Goal: Information Seeking & Learning: Check status

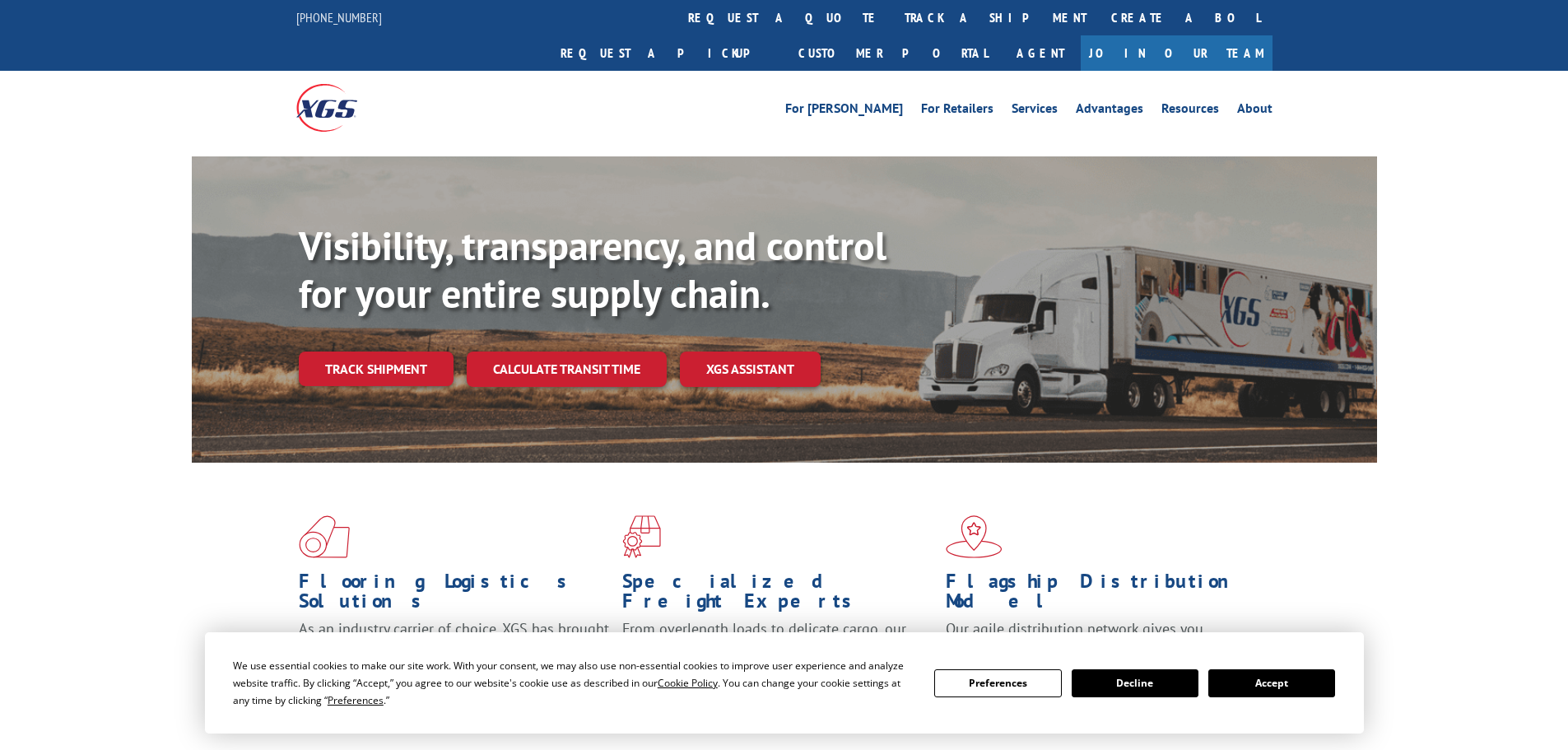
click at [385, 351] on div "Visibility, transparency, and control for your entire supply chain. Track shipm…" at bounding box center [838, 337] width 1078 height 230
click at [383, 352] on link "Track shipment" at bounding box center [376, 369] width 155 height 35
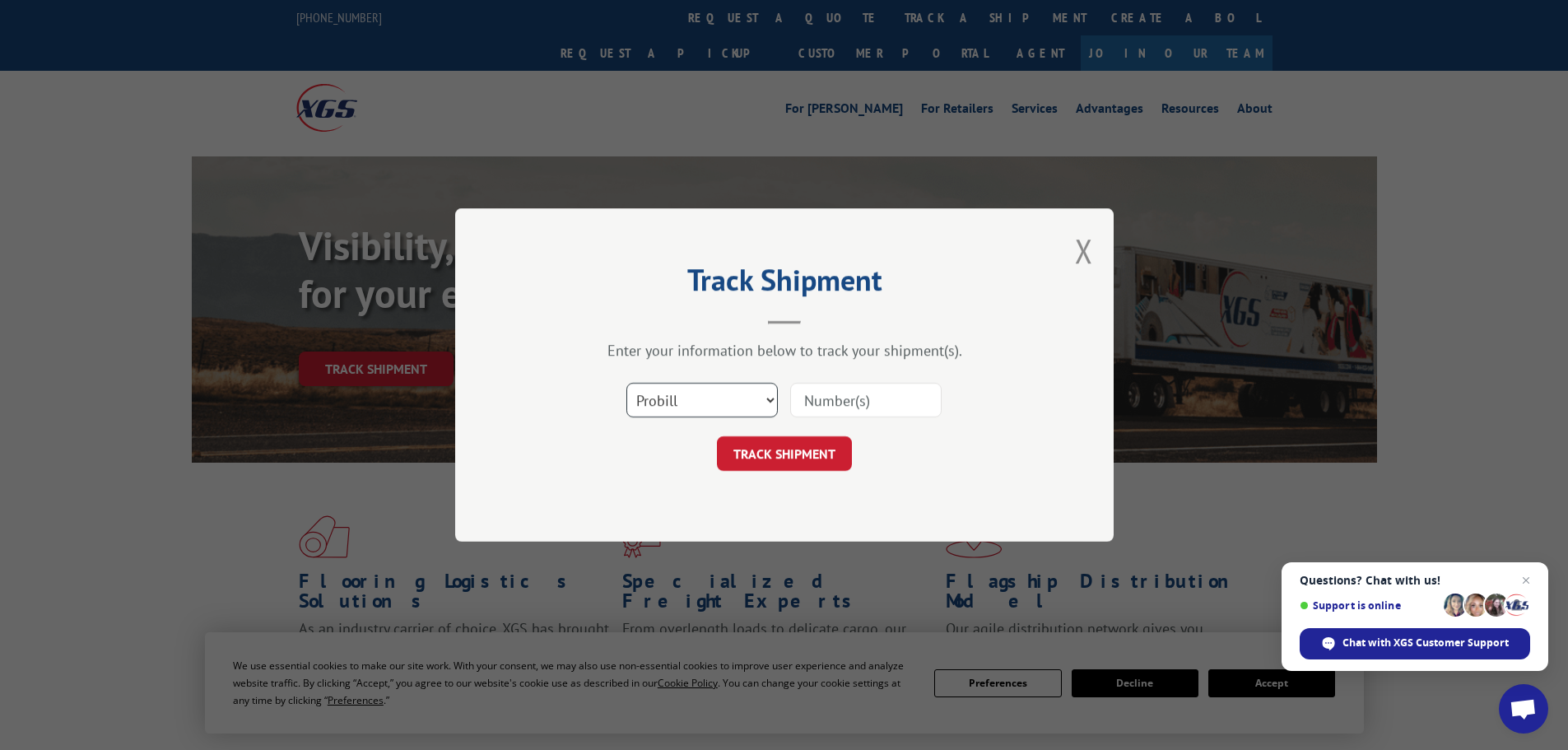
click at [708, 391] on select "Select category... Probill BOL PO" at bounding box center [702, 400] width 151 height 35
select select "po"
click at [626, 383] on select "Select category... Probill BOL PO" at bounding box center [702, 400] width 151 height 35
click at [854, 394] on input at bounding box center [865, 400] width 151 height 35
paste input "57544336"
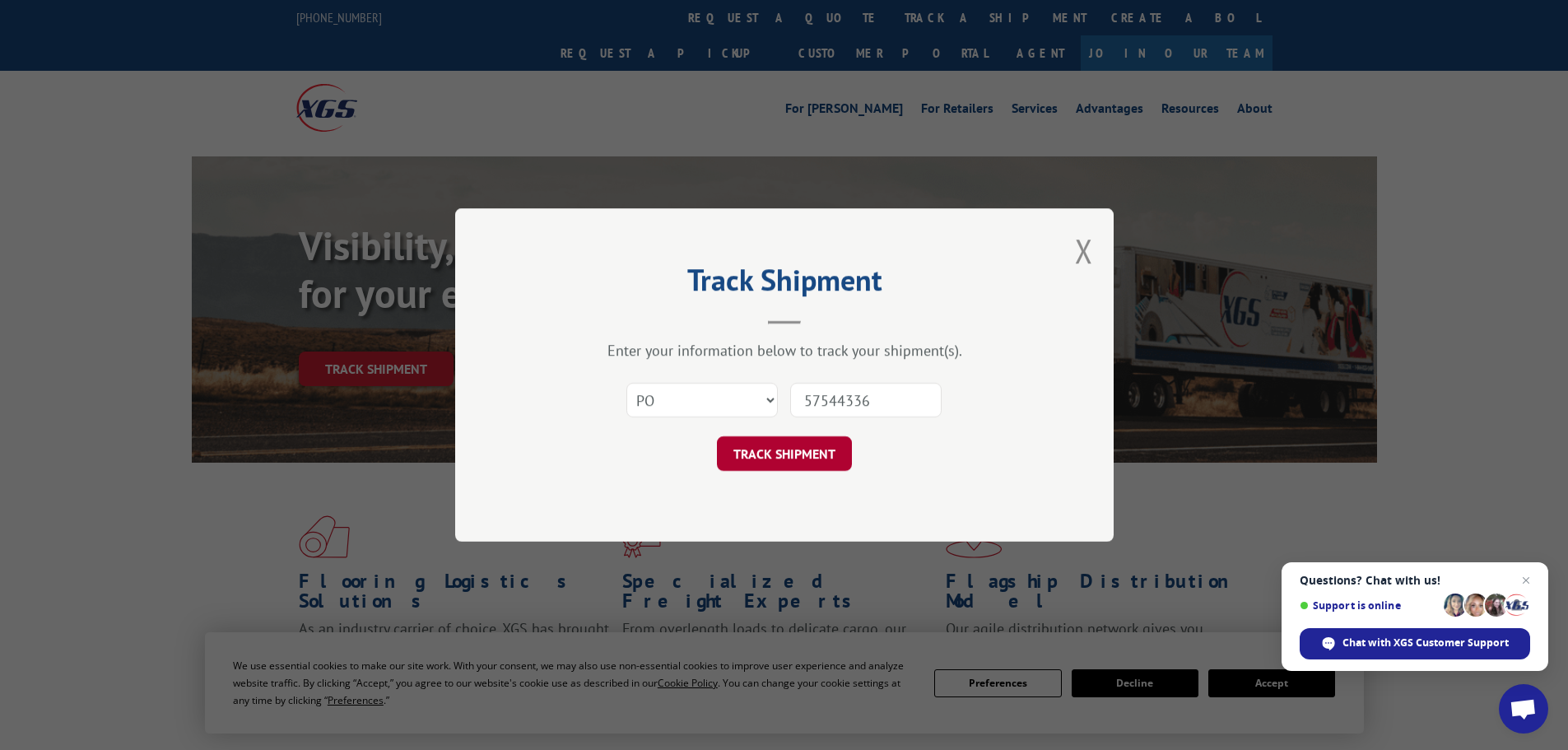
type input "57544336"
click at [811, 458] on button "TRACK SHIPMENT" at bounding box center [784, 453] width 135 height 35
